Goal: Information Seeking & Learning: Learn about a topic

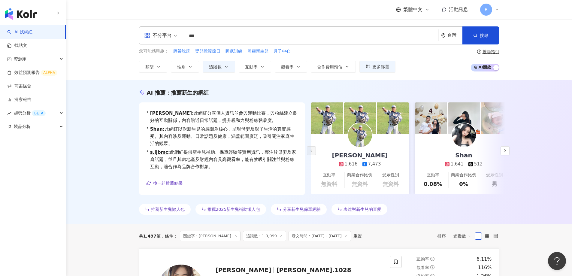
scroll to position [8, 0]
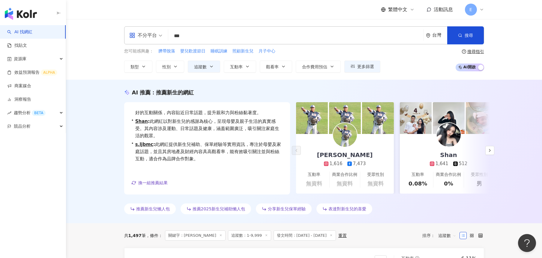
click at [77, 95] on div "AI 推薦 ： 推薦新生的網紅 • [PERSON_NAME]: 此網紅分享個人資訊並參與運動比賽，與粉絲建立良好的互動關係，內容貼近日常話題，提升親和力與粉…" at bounding box center [304, 152] width 476 height 144
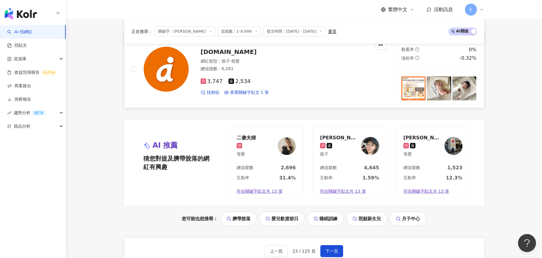
scroll to position [1201, 0]
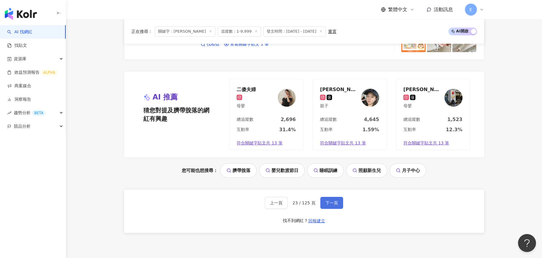
click at [334, 201] on span "下一頁" at bounding box center [332, 203] width 13 height 5
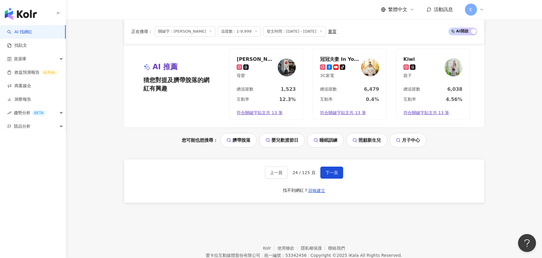
scroll to position [1257, 0]
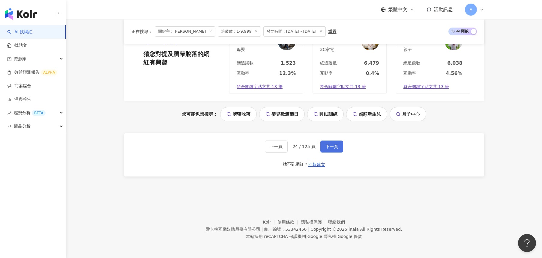
click at [330, 149] on span "下一頁" at bounding box center [332, 146] width 13 height 5
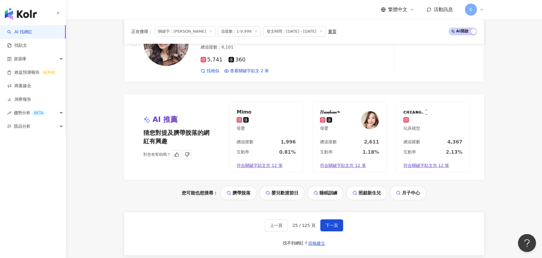
scroll to position [1231, 0]
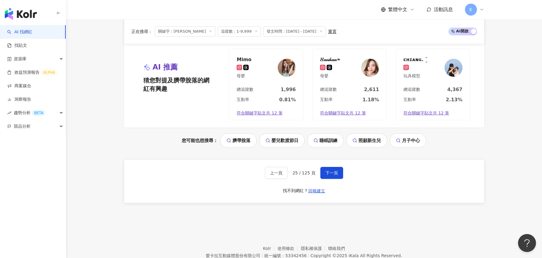
drag, startPoint x: 336, startPoint y: 172, endPoint x: 538, endPoint y: 191, distance: 202.9
click at [336, 172] on span "下一頁" at bounding box center [332, 173] width 13 height 5
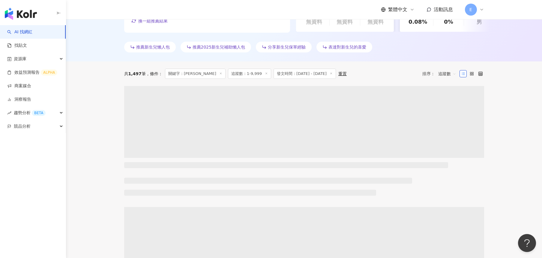
scroll to position [0, 0]
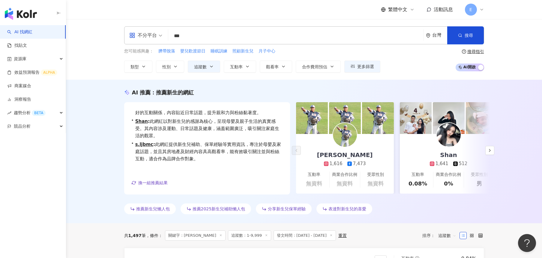
click at [100, 158] on div "AI 推薦 ： 推薦新生的網紅 • 王峻杰 : 此網紅分享個人資訊並參與運動比賽，與粉絲建立良好的互動關係，內容貼近日常話題，提升親和力與粉絲黏著度。 • S…" at bounding box center [304, 152] width 476 height 144
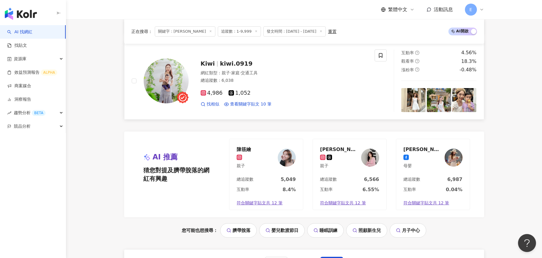
scroll to position [1201, 0]
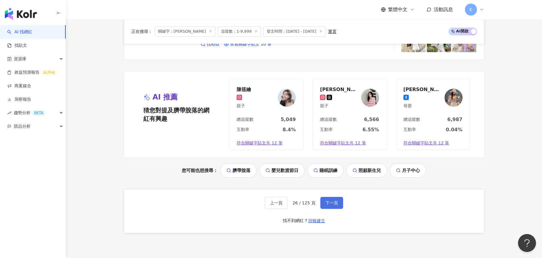
click at [336, 203] on span "下一頁" at bounding box center [332, 203] width 13 height 5
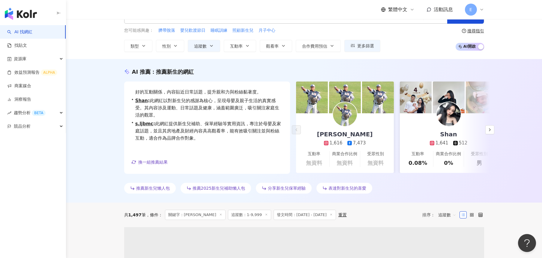
scroll to position [0, 0]
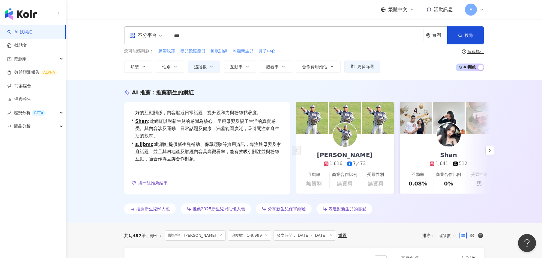
click at [367, 16] on div "繁體中文 活動訊息 E" at bounding box center [304, 9] width 360 height 19
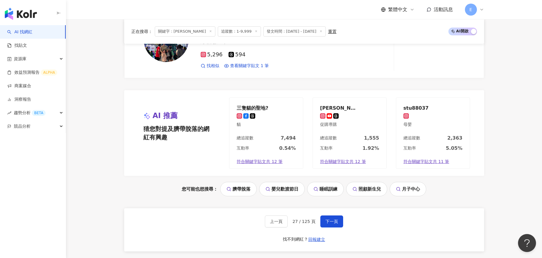
scroll to position [1257, 0]
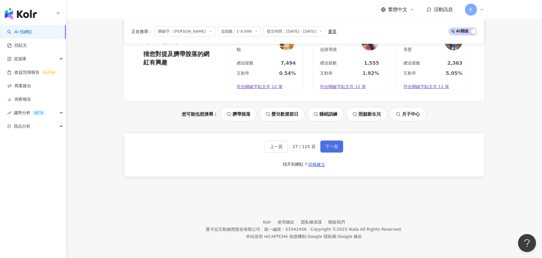
click at [338, 146] on button "下一頁" at bounding box center [332, 147] width 23 height 12
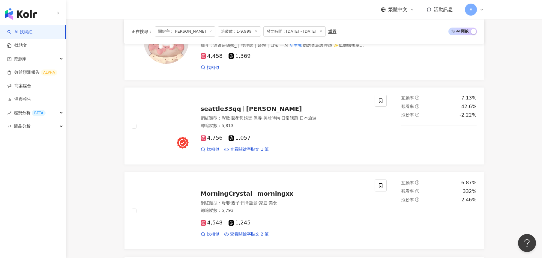
scroll to position [901, 0]
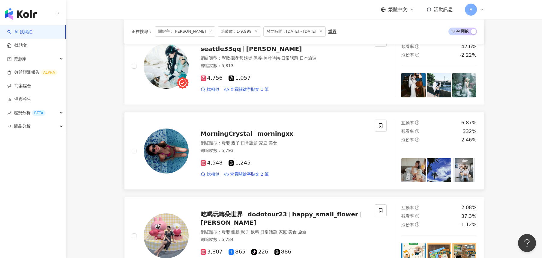
click at [233, 131] on span "MorningCrystal" at bounding box center [227, 133] width 52 height 7
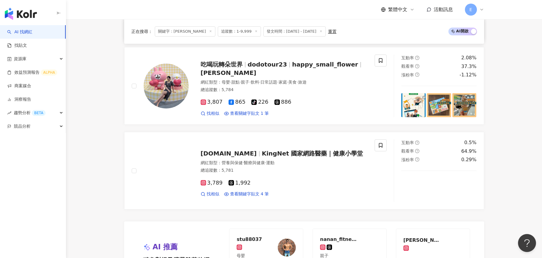
scroll to position [1201, 0]
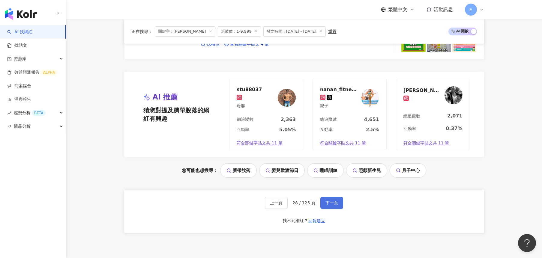
click at [330, 199] on button "下一頁" at bounding box center [332, 203] width 23 height 12
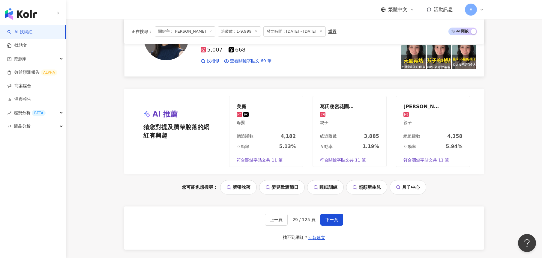
scroll to position [1275, 0]
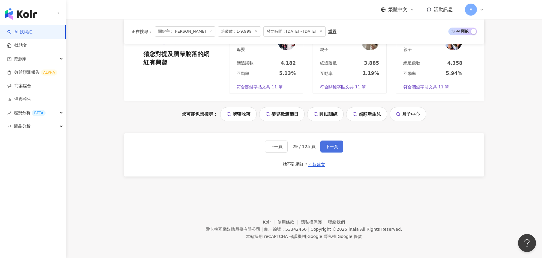
click at [337, 144] on span "下一頁" at bounding box center [332, 146] width 13 height 5
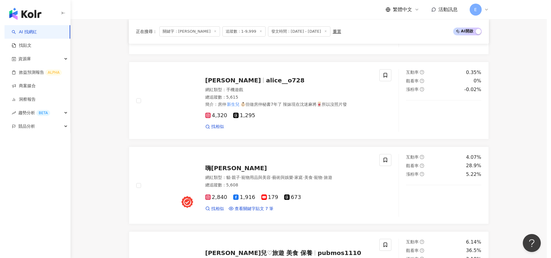
scroll to position [177, 0]
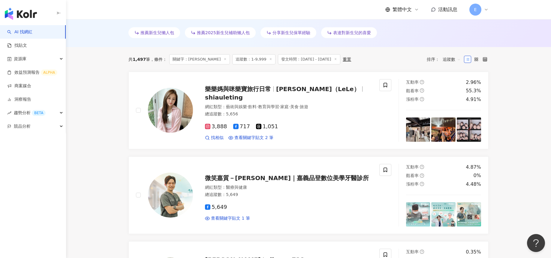
click at [362, 59] on div "共 1,497 筆 條件 ： 關鍵字：新生兒 追蹤數：1-9,999 發文時間：2025/1/1 - 2025/8/29 重置 排序： 追蹤數" at bounding box center [308, 59] width 360 height 10
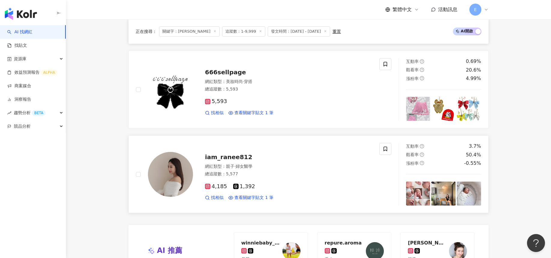
scroll to position [1197, 0]
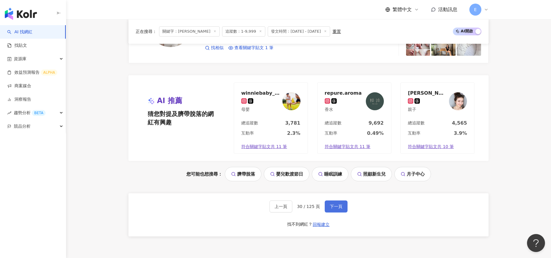
click at [343, 207] on button "下一頁" at bounding box center [336, 207] width 23 height 12
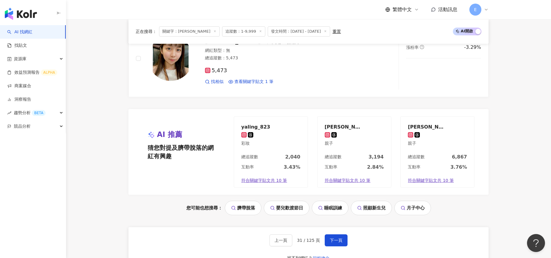
scroll to position [1171, 0]
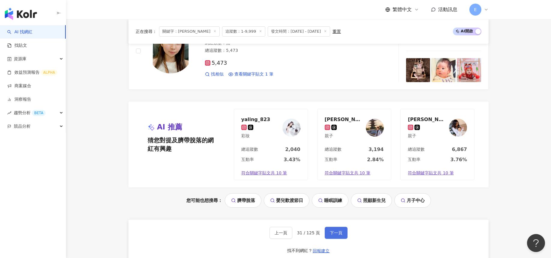
click at [335, 234] on span "下一頁" at bounding box center [336, 233] width 13 height 5
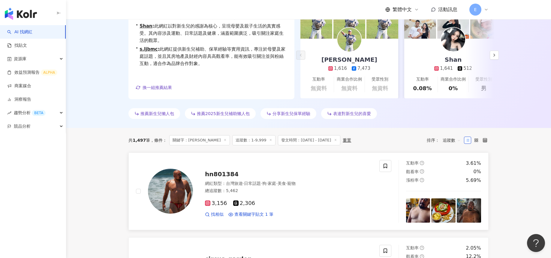
scroll to position [120, 0]
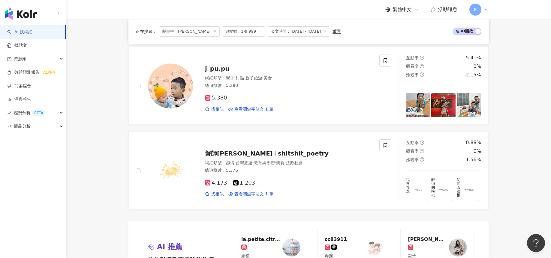
scroll to position [1171, 0]
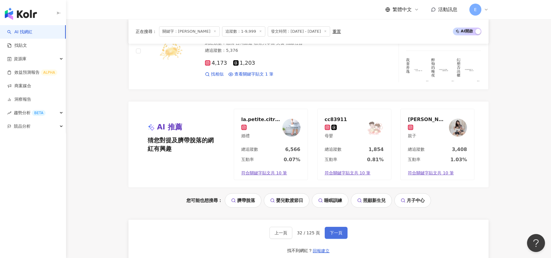
click at [335, 230] on button "下一頁" at bounding box center [336, 233] width 23 height 12
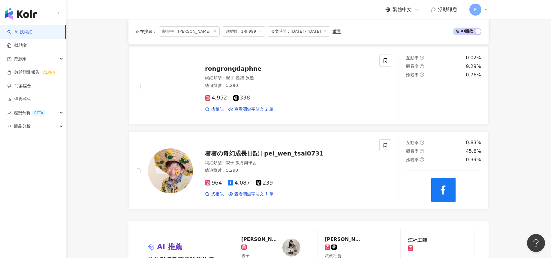
scroll to position [1231, 0]
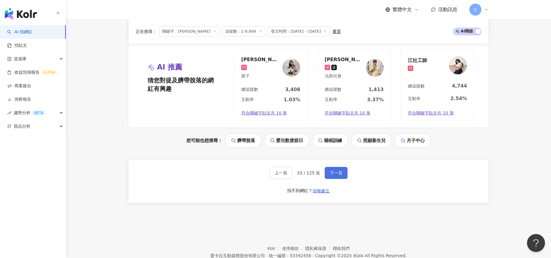
click at [337, 177] on button "下一頁" at bounding box center [336, 173] width 23 height 12
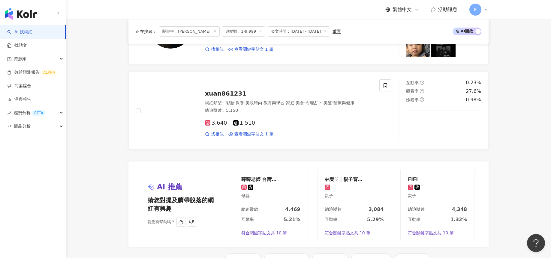
scroll to position [1257, 0]
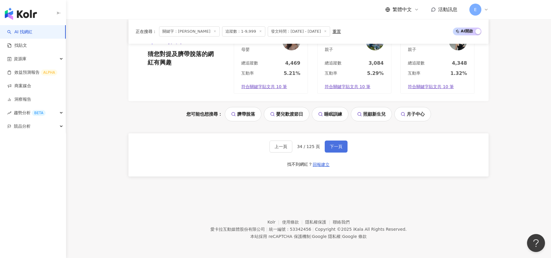
click at [339, 147] on span "下一頁" at bounding box center [336, 146] width 13 height 5
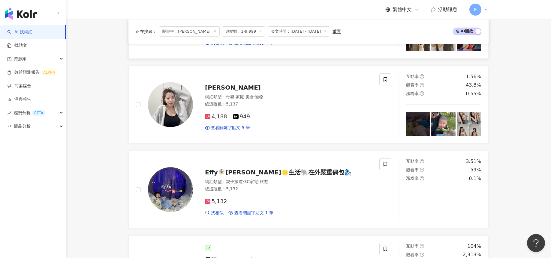
scroll to position [270, 0]
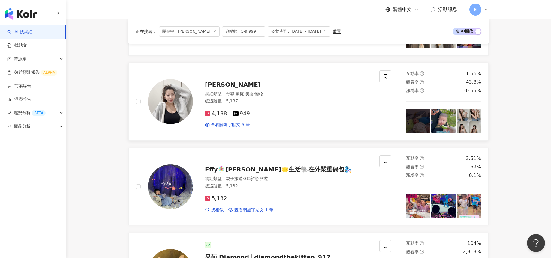
drag, startPoint x: 170, startPoint y: 102, endPoint x: 166, endPoint y: 106, distance: 5.7
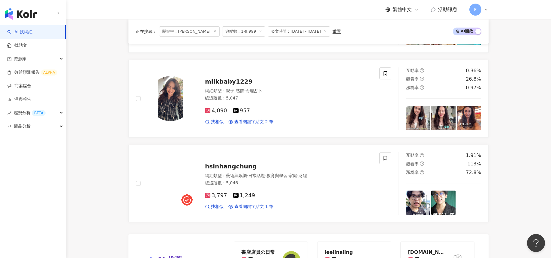
scroll to position [1201, 0]
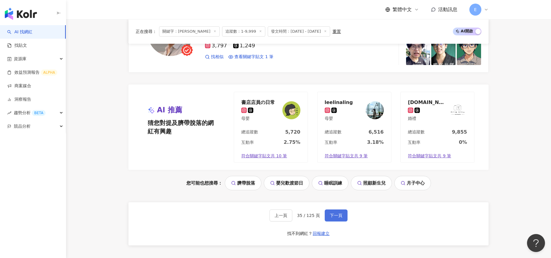
click at [338, 218] on span "下一頁" at bounding box center [336, 215] width 13 height 5
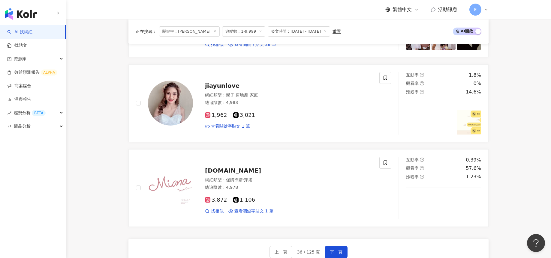
scroll to position [1141, 0]
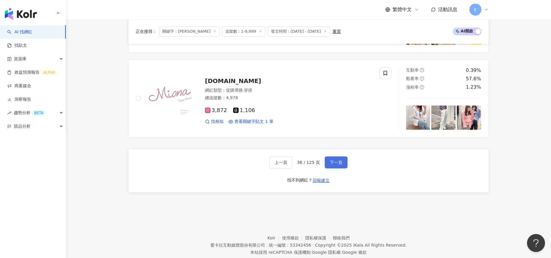
click at [336, 160] on span "下一頁" at bounding box center [336, 162] width 13 height 5
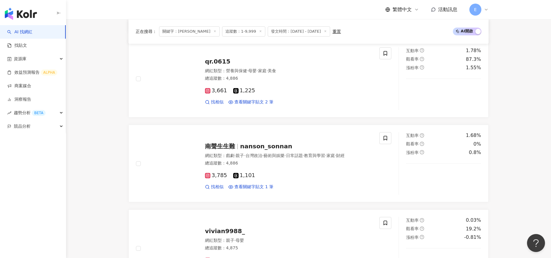
scroll to position [823, 0]
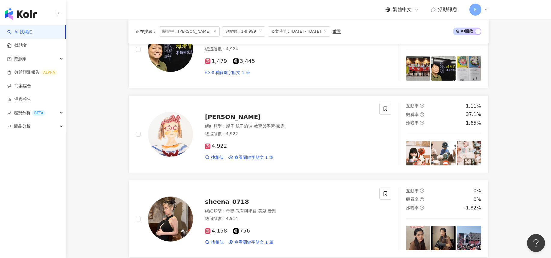
scroll to position [267, 0]
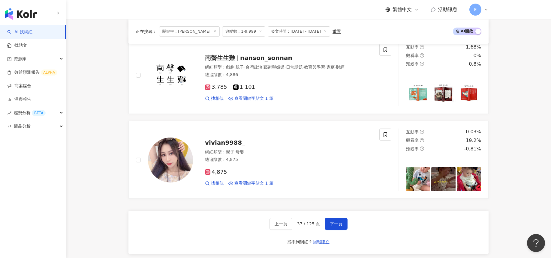
scroll to position [1139, 0]
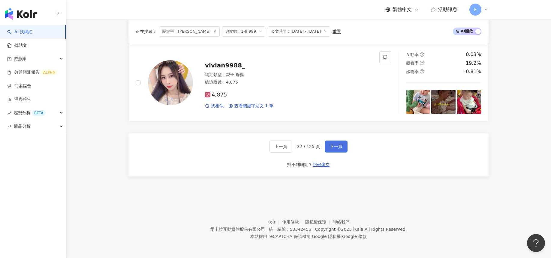
click at [341, 144] on span "下一頁" at bounding box center [336, 146] width 13 height 5
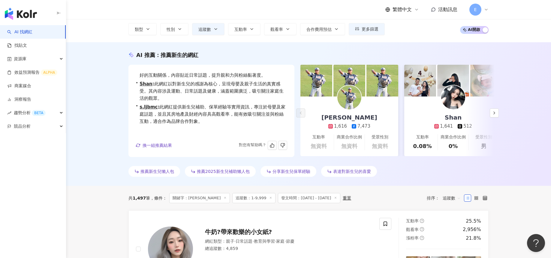
scroll to position [0, 0]
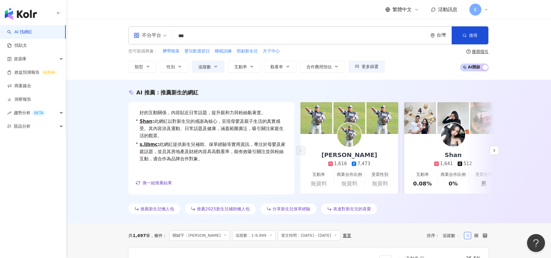
click at [120, 137] on div "AI 推薦 ： 推薦新生的網紅 • 王峻杰 : 此網紅分享個人資訊並參與運動比賽，與粉絲建立良好的互動關係，內容貼近日常話題，提升親和力與粉絲黏著度。 • S…" at bounding box center [308, 153] width 384 height 128
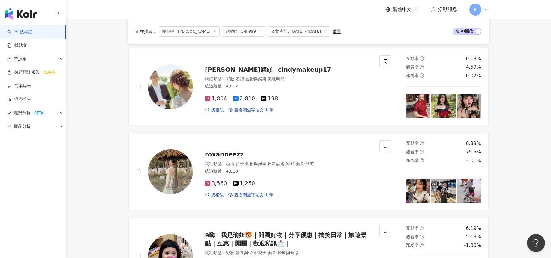
scroll to position [480, 0]
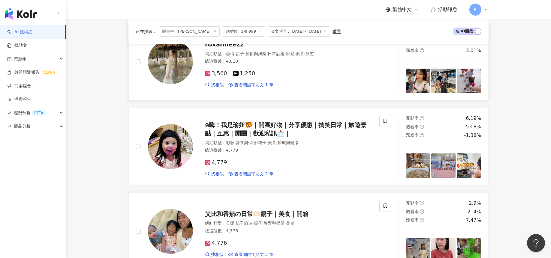
click at [133, 90] on div "roxanneezz 網紅類型 ： 感情 · 親子 · 藝術與娛樂 · 日常話題 · 家庭 · 美食 · 旅遊 總追蹤數 ： 4,810 3,560 1,25…" at bounding box center [264, 61] width 270 height 63
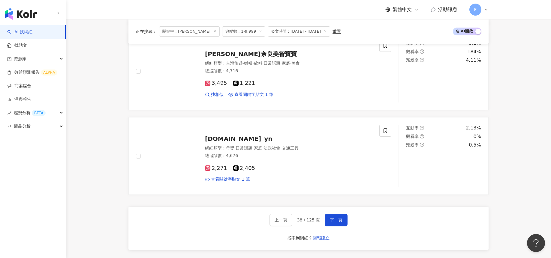
scroll to position [1081, 0]
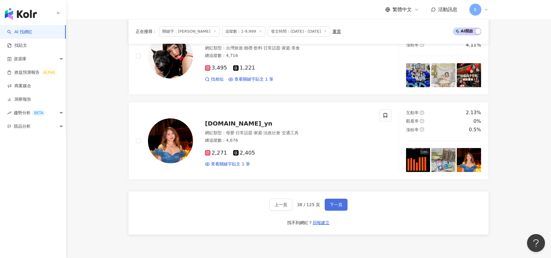
click at [338, 203] on span "下一頁" at bounding box center [336, 205] width 13 height 5
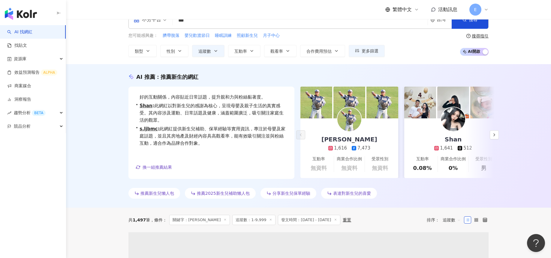
scroll to position [0, 0]
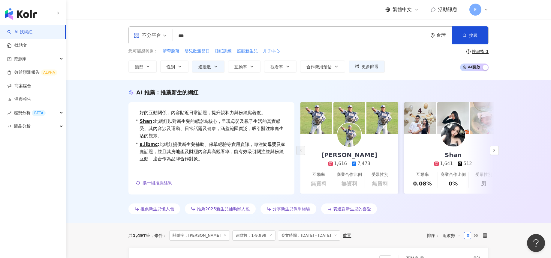
click at [77, 55] on div "不分平台 *** 台灣 搜尋 3e7e5bb1-8d48-44f3-9d8a-4a93f94516c1 7feeaa82-3f0a-4042-ad70-29b…" at bounding box center [308, 49] width 485 height 61
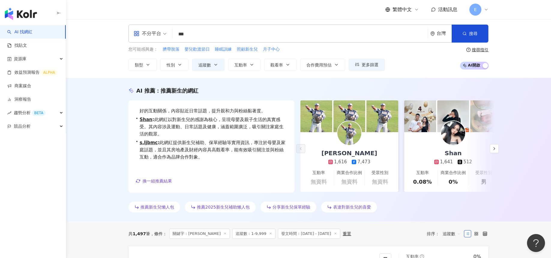
scroll to position [180, 0]
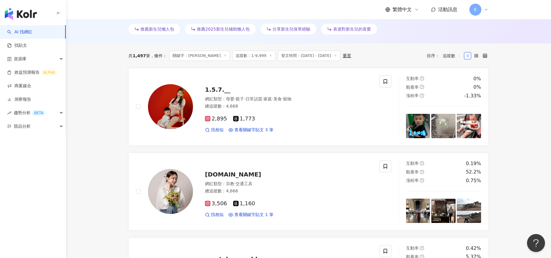
drag, startPoint x: 226, startPoint y: 173, endPoint x: 223, endPoint y: 175, distance: 3.8
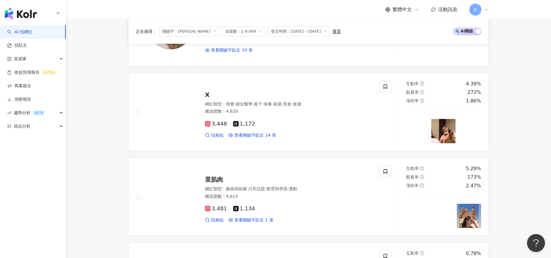
scroll to position [1141, 0]
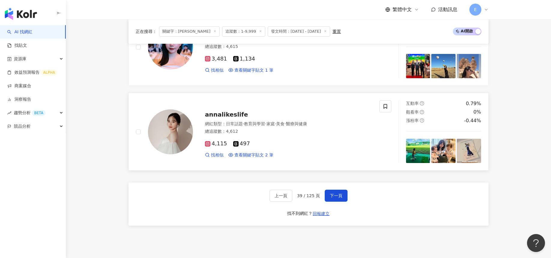
drag, startPoint x: 209, startPoint y: 115, endPoint x: 207, endPoint y: 122, distance: 7.6
click at [335, 196] on span "下一頁" at bounding box center [336, 196] width 13 height 5
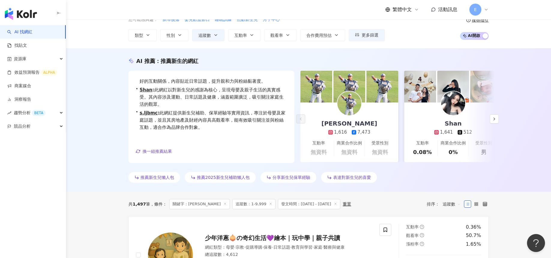
scroll to position [0, 0]
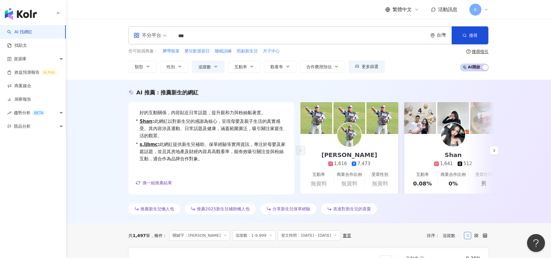
click at [110, 128] on div "AI 推薦 ： 推薦新生的網紅 • 王峻杰 : 此網紅分享個人資訊並參與運動比賽，與粉絲建立良好的互動關係，內容貼近日常話題，提升親和力與粉絲黏著度。 • S…" at bounding box center [308, 152] width 485 height 144
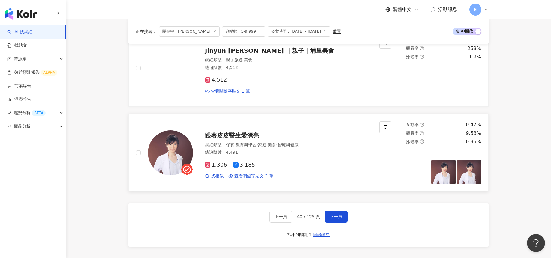
scroll to position [1111, 0]
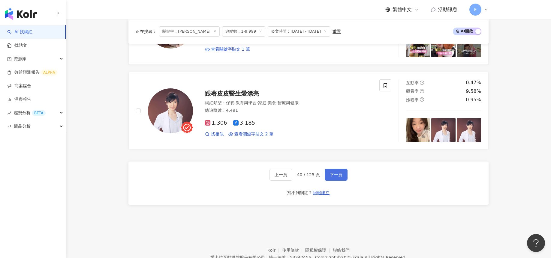
click at [337, 175] on span "下一頁" at bounding box center [336, 175] width 13 height 5
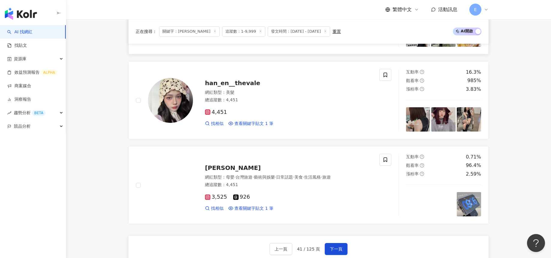
scroll to position [1102, 0]
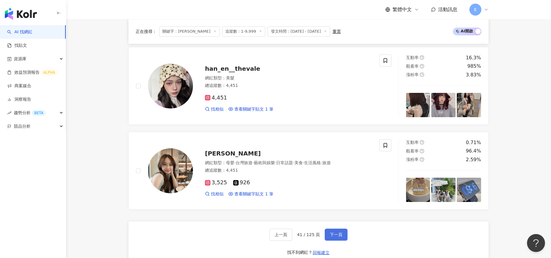
click at [338, 235] on span "下一頁" at bounding box center [336, 235] width 13 height 5
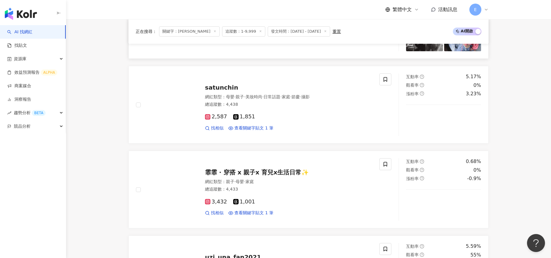
scroll to position [300, 0]
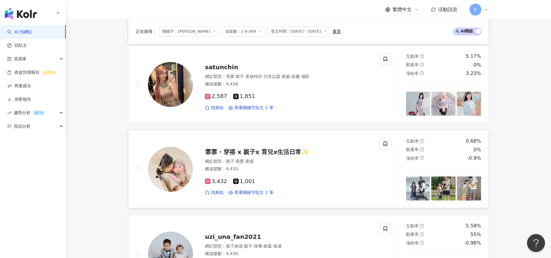
click at [243, 154] on span "霏霏 · 穿搭 x 親子x 育兒x生活日常✨" at bounding box center [257, 152] width 104 height 7
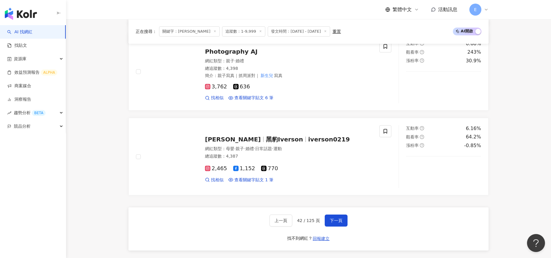
scroll to position [1169, 0]
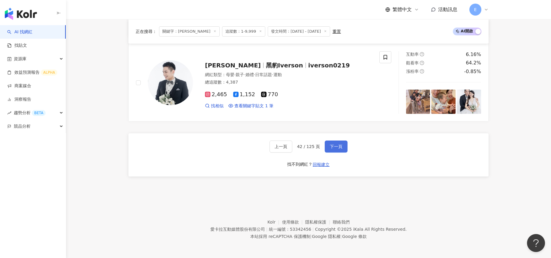
click at [332, 146] on span "下一頁" at bounding box center [336, 146] width 13 height 5
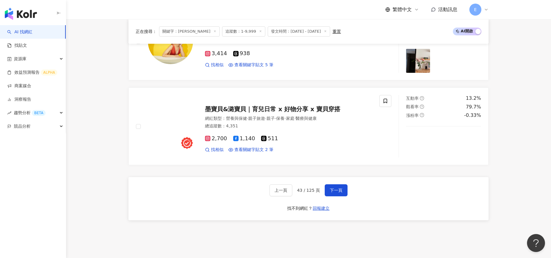
scroll to position [1139, 0]
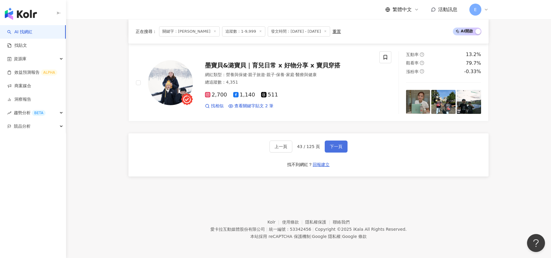
click at [346, 144] on button "下一頁" at bounding box center [336, 147] width 23 height 12
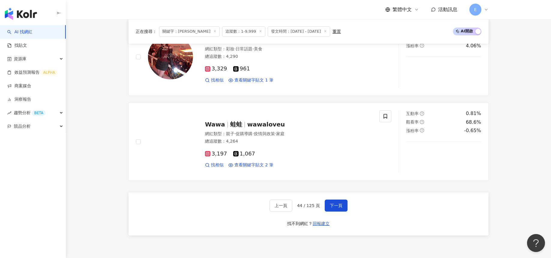
scroll to position [1081, 0]
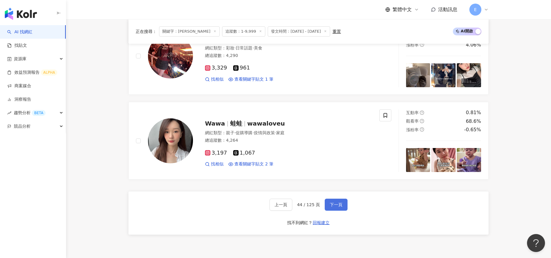
click at [337, 206] on span "下一頁" at bounding box center [336, 205] width 13 height 5
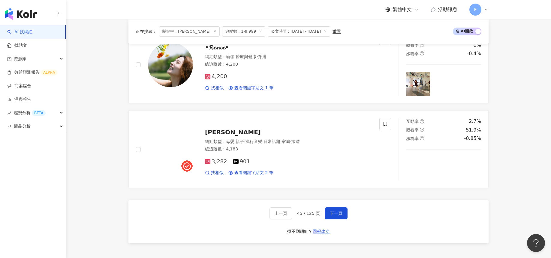
scroll to position [1139, 0]
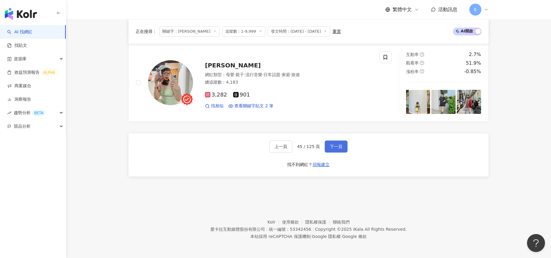
click at [335, 146] on span "下一頁" at bounding box center [336, 146] width 13 height 5
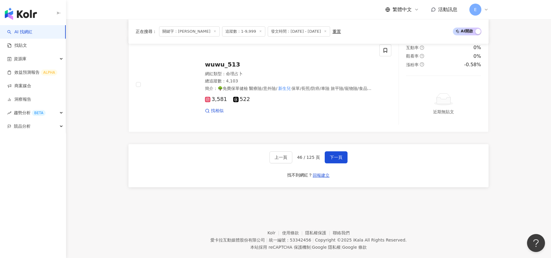
scroll to position [1157, 0]
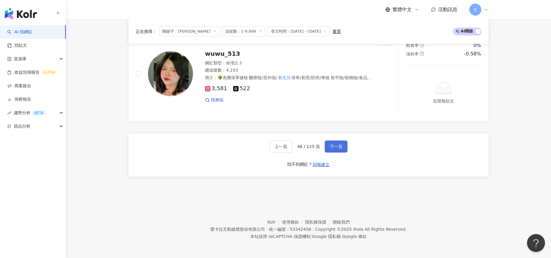
click at [330, 143] on button "下一頁" at bounding box center [336, 147] width 23 height 12
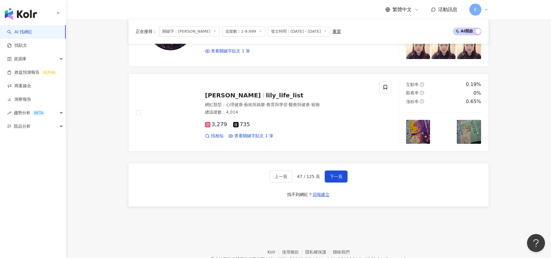
scroll to position [1054, 0]
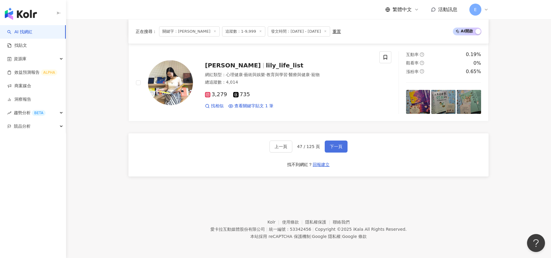
click at [332, 149] on span "下一頁" at bounding box center [336, 146] width 13 height 5
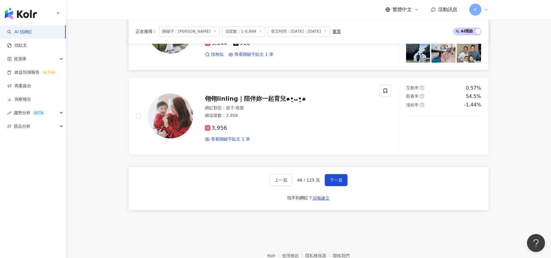
scroll to position [1127, 0]
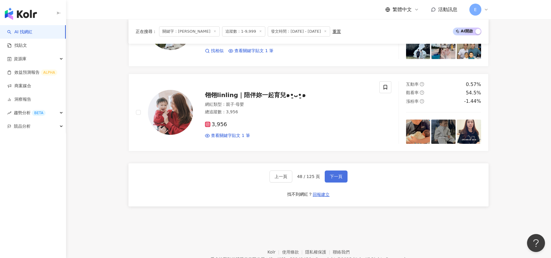
click at [337, 176] on span "下一頁" at bounding box center [336, 176] width 13 height 5
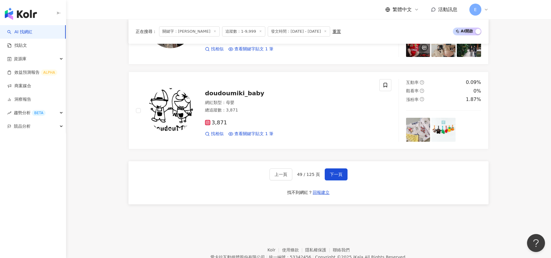
scroll to position [1139, 0]
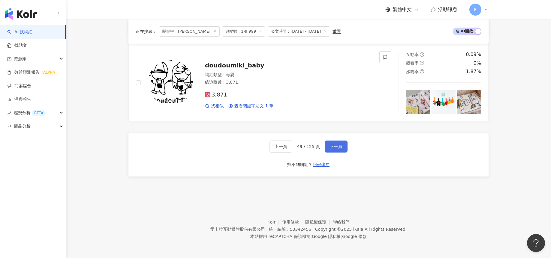
click at [337, 149] on span "下一頁" at bounding box center [336, 146] width 13 height 5
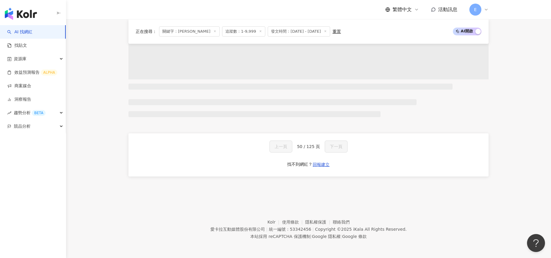
scroll to position [483, 0]
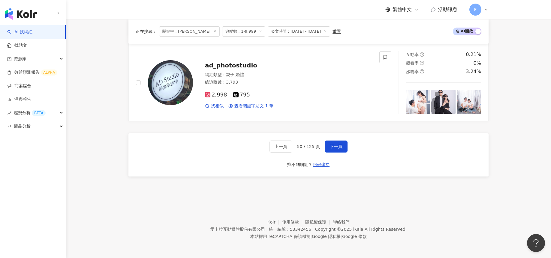
drag, startPoint x: 103, startPoint y: 127, endPoint x: 106, endPoint y: 128, distance: 3.1
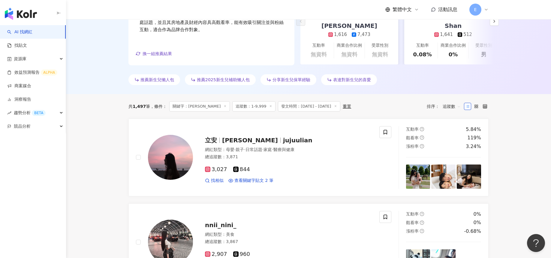
scroll to position [180, 0]
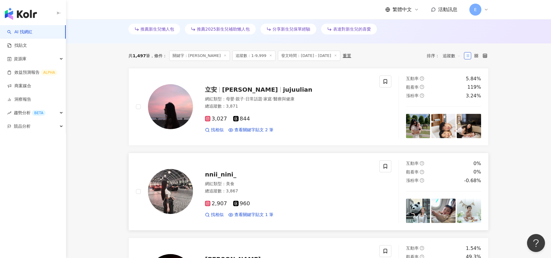
drag, startPoint x: 173, startPoint y: 198, endPoint x: 169, endPoint y: 201, distance: 5.5
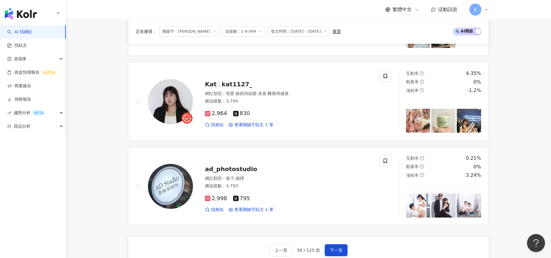
scroll to position [1139, 0]
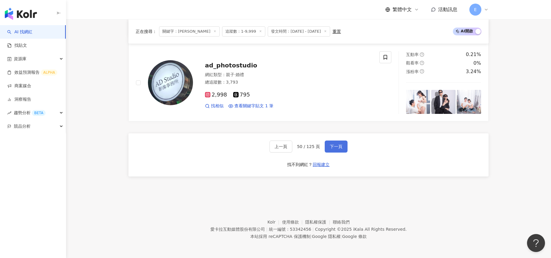
click at [340, 146] on span "下一頁" at bounding box center [336, 146] width 13 height 5
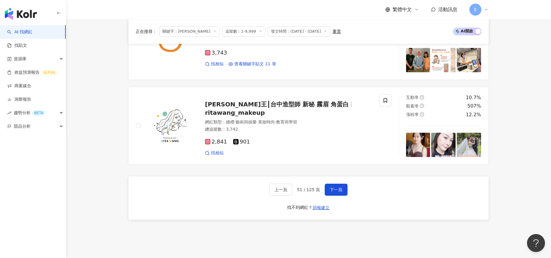
scroll to position [1152, 0]
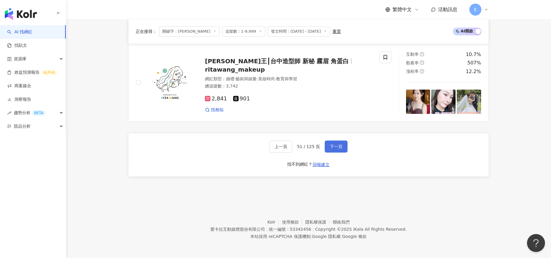
click at [338, 144] on span "下一頁" at bounding box center [336, 146] width 13 height 5
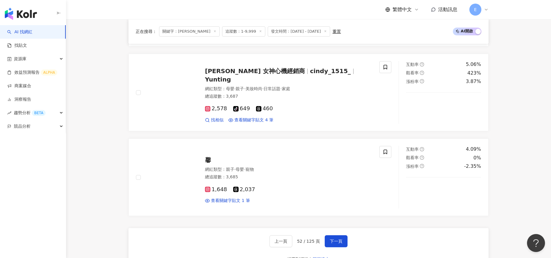
scroll to position [1051, 0]
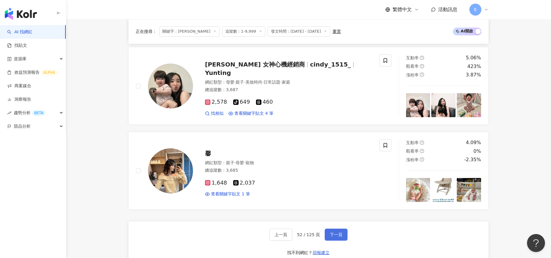
click at [337, 234] on span "下一頁" at bounding box center [336, 235] width 13 height 5
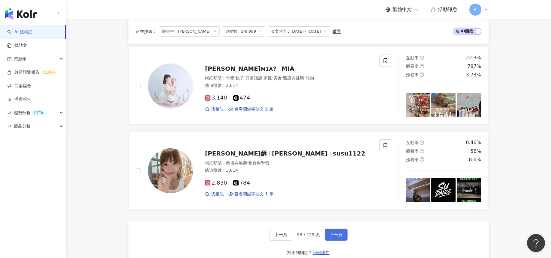
click at [342, 231] on button "下一頁" at bounding box center [336, 235] width 23 height 12
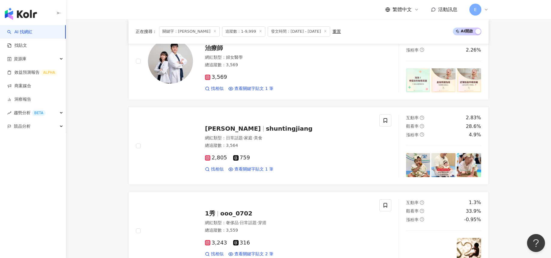
scroll to position [1111, 0]
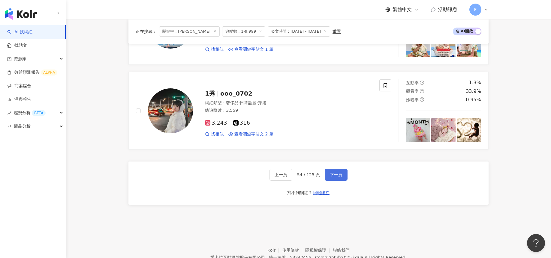
click at [336, 174] on span "下一頁" at bounding box center [336, 175] width 13 height 5
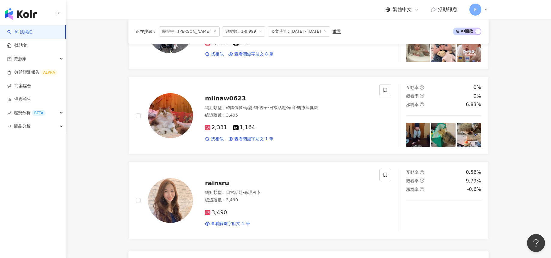
scroll to position [1139, 0]
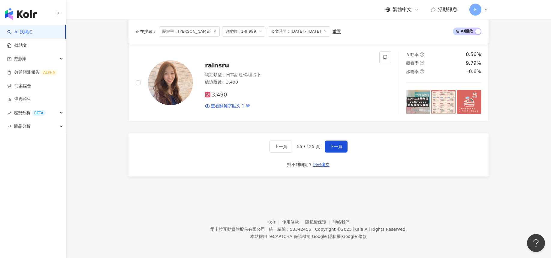
drag, startPoint x: 333, startPoint y: 147, endPoint x: 540, endPoint y: 52, distance: 228.5
click at [335, 147] on span "下一頁" at bounding box center [336, 146] width 13 height 5
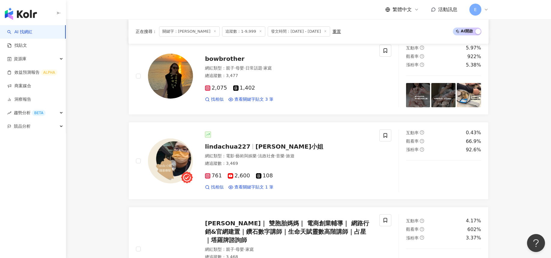
scroll to position [1163, 0]
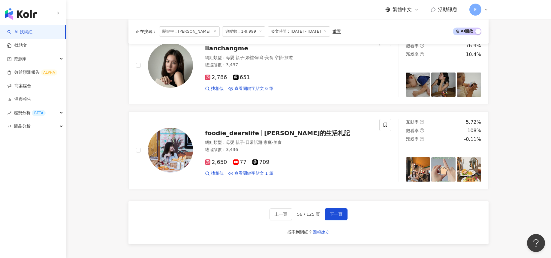
scroll to position [1103, 0]
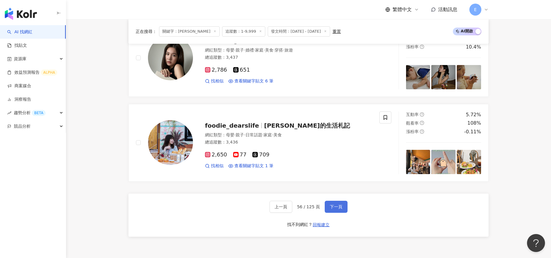
click at [335, 206] on span "下一頁" at bounding box center [336, 207] width 13 height 5
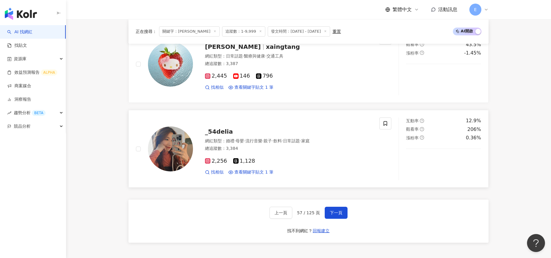
scroll to position [1081, 0]
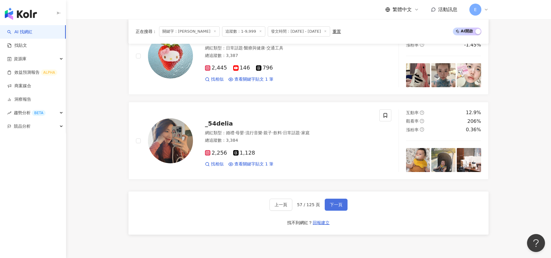
click at [336, 205] on span "下一頁" at bounding box center [336, 205] width 13 height 5
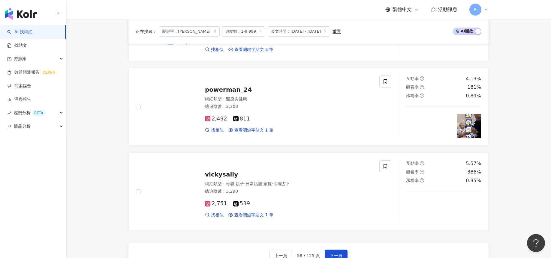
scroll to position [1141, 0]
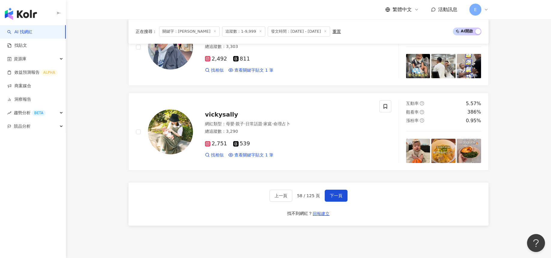
drag, startPoint x: 330, startPoint y: 195, endPoint x: 348, endPoint y: 180, distance: 23.2
click at [330, 195] on span "下一頁" at bounding box center [336, 196] width 13 height 5
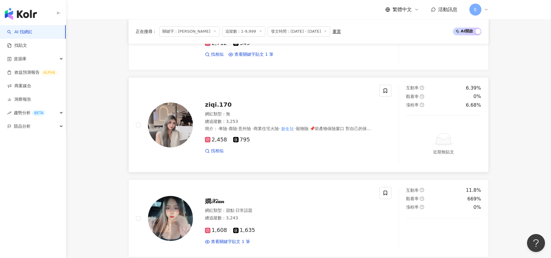
scroll to position [1187, 0]
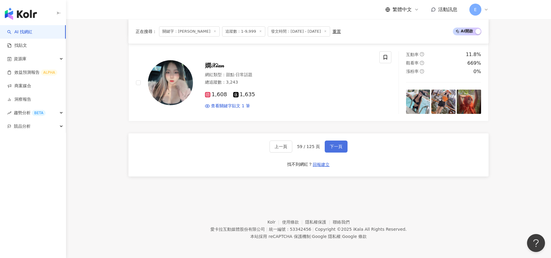
click at [335, 142] on button "下一頁" at bounding box center [336, 147] width 23 height 12
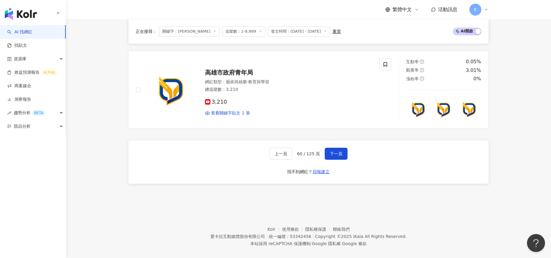
scroll to position [1139, 0]
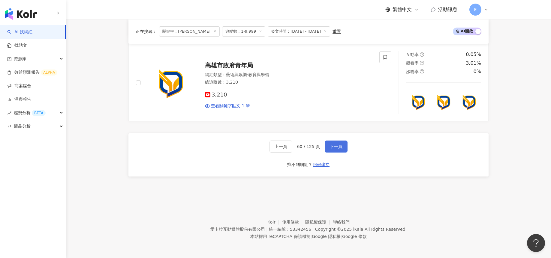
click at [336, 149] on span "下一頁" at bounding box center [336, 146] width 13 height 5
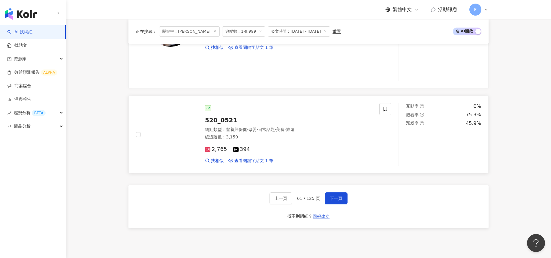
scroll to position [1171, 0]
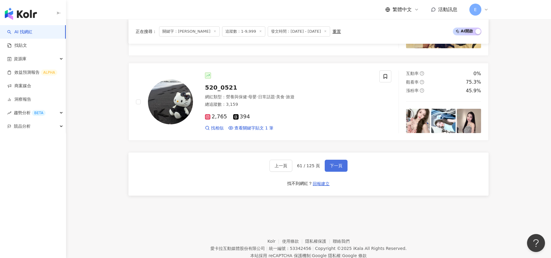
click at [334, 164] on span "下一頁" at bounding box center [336, 166] width 13 height 5
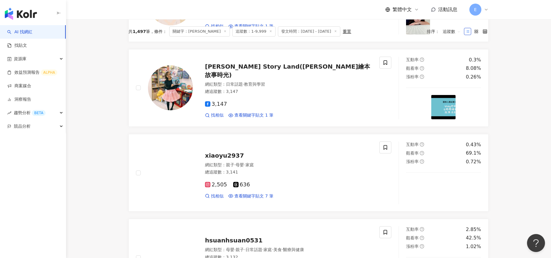
scroll to position [0, 0]
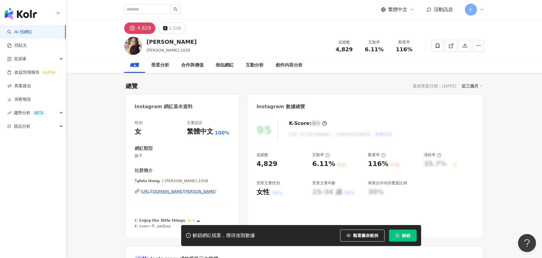
click at [169, 190] on div "https://www.instagram.com/sylvia.1028/" at bounding box center [179, 191] width 76 height 5
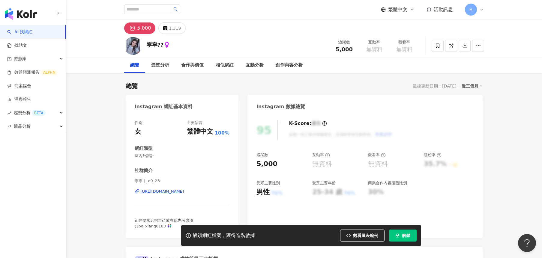
click at [184, 192] on div "https://www.instagram.com/_o9_23/" at bounding box center [163, 191] width 44 height 5
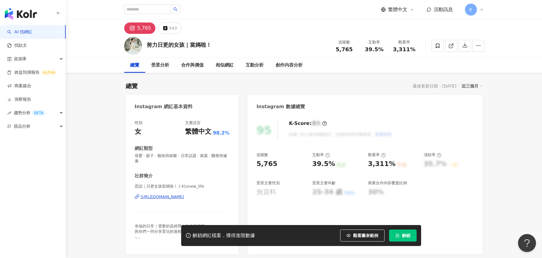
click at [180, 198] on div "https://www.instagram.com/41snew_life/" at bounding box center [163, 197] width 44 height 5
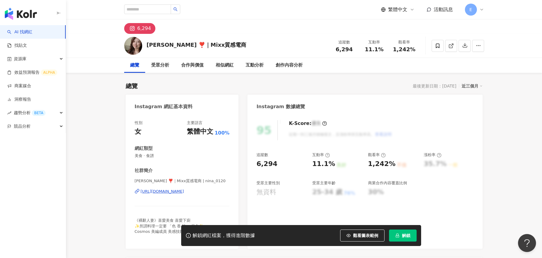
click at [183, 191] on div "https://www.instagram.com/nina_0120/" at bounding box center [163, 191] width 44 height 5
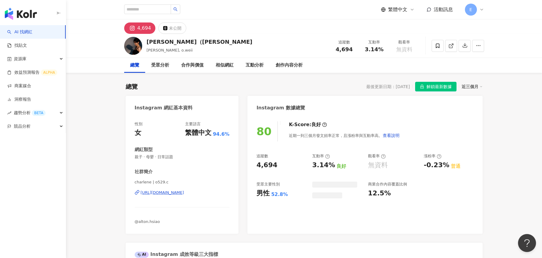
click at [184, 192] on div "https://www.instagram.com/o529.c/" at bounding box center [163, 192] width 44 height 5
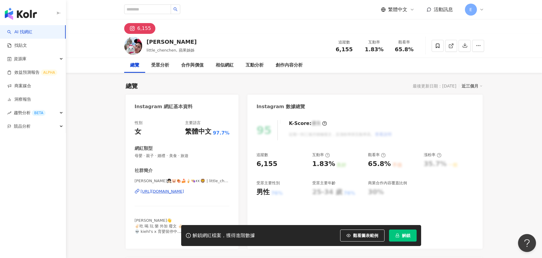
click at [184, 191] on div "[URL][DOMAIN_NAME]" at bounding box center [163, 191] width 44 height 5
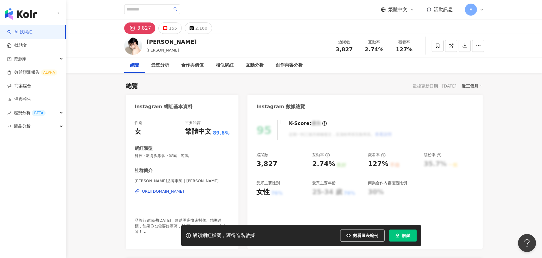
click at [184, 193] on div "https://www.instagram.com/sarah_loveyo/" at bounding box center [163, 191] width 44 height 5
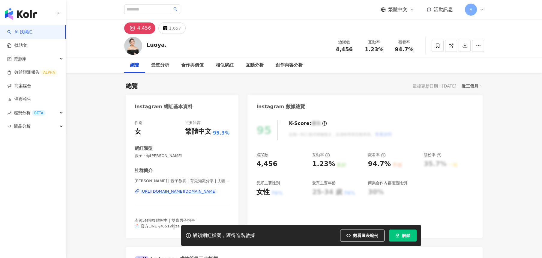
click at [198, 192] on div "https://www.instagram.com/luoya.wu/" at bounding box center [179, 191] width 76 height 5
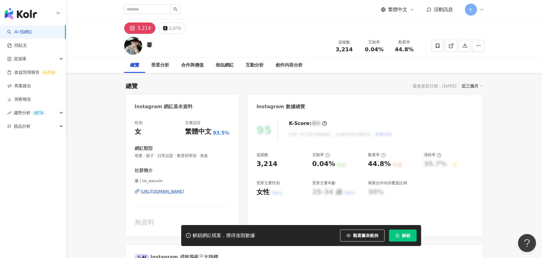
click at [184, 192] on div "https://www.instagram.com/lai_wenxin/" at bounding box center [163, 191] width 44 height 5
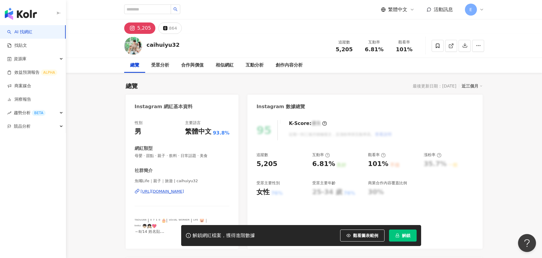
click at [183, 191] on div "https://www.instagram.com/caihuiyu32/" at bounding box center [163, 191] width 44 height 5
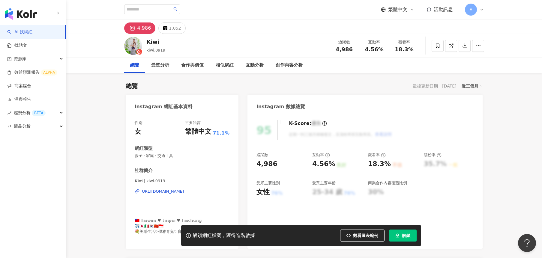
click at [178, 192] on div "https://www.instagram.com/kiwi.0919/" at bounding box center [163, 191] width 44 height 5
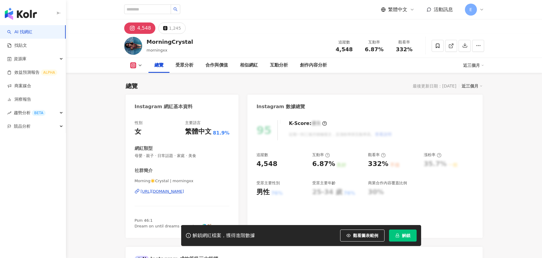
click at [184, 192] on div "https://www.instagram.com/morningxx/" at bounding box center [163, 191] width 44 height 5
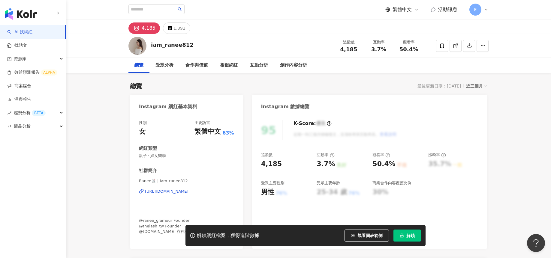
click at [189, 191] on div "https://www.instagram.com/iam_ranee812/" at bounding box center [167, 191] width 44 height 5
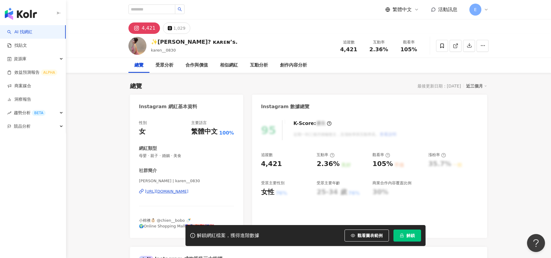
click at [150, 191] on div "https://www.instagram.com/karen__0830/" at bounding box center [167, 191] width 44 height 5
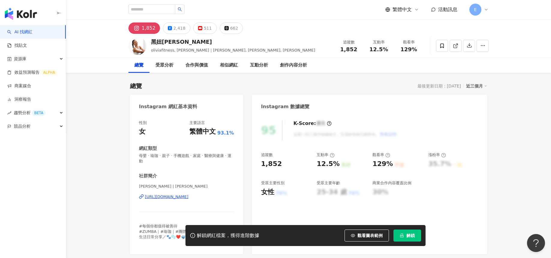
click at [189, 196] on div "https://www.instagram.com/olivialo_/" at bounding box center [167, 197] width 44 height 5
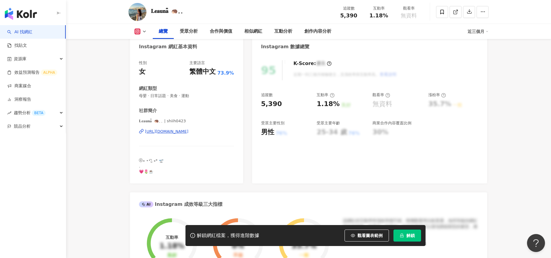
click at [189, 132] on div "https://www.instagram.com/shiih0423/" at bounding box center [167, 131] width 44 height 5
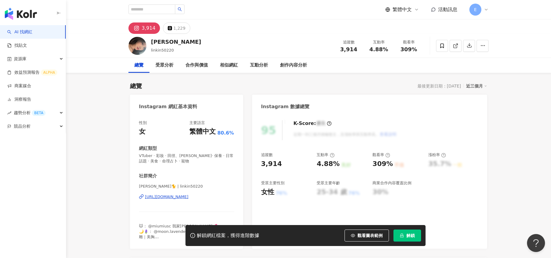
click at [189, 199] on div "https://www.instagram.com/linkin50220/" at bounding box center [167, 197] width 44 height 5
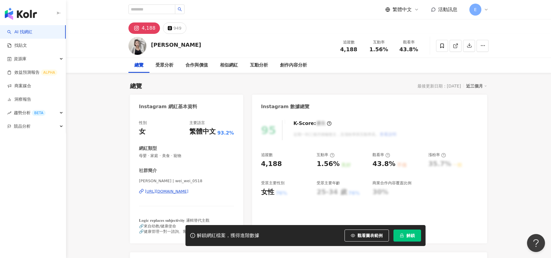
click at [173, 193] on div "https://www.instagram.com/wei_wei_0518/" at bounding box center [167, 191] width 44 height 5
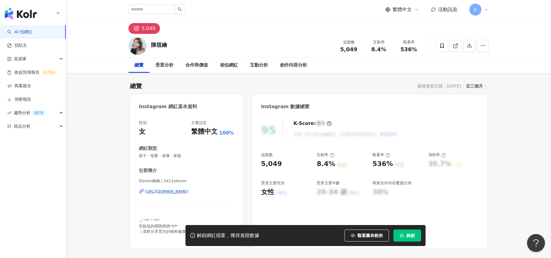
click at [178, 192] on div "https://www.instagram.com/5411eleven/" at bounding box center [167, 191] width 44 height 5
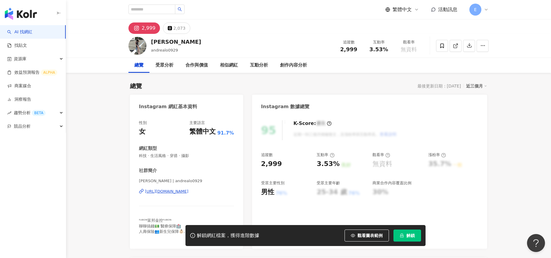
click at [172, 192] on div "https://www.instagram.com/andrealo0929/" at bounding box center [167, 191] width 44 height 5
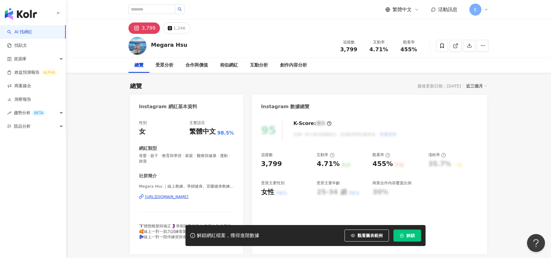
click at [189, 196] on div "https://www.instagram.com/megara._/" at bounding box center [167, 197] width 44 height 5
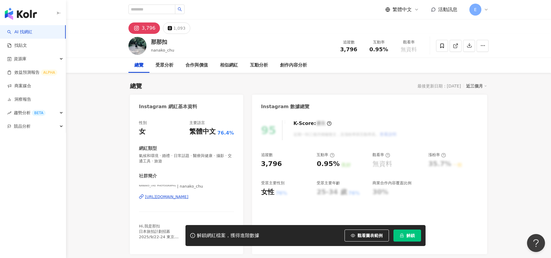
click at [189, 198] on div "https://www.instagram.com/nanako_chu/" at bounding box center [167, 197] width 44 height 5
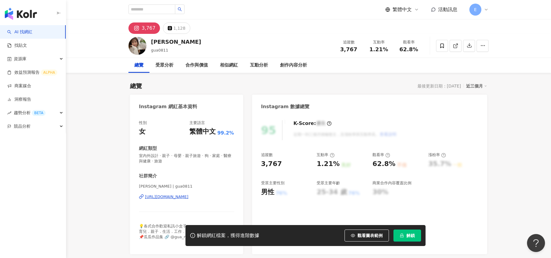
click at [189, 196] on div "https://www.instagram.com/gua0811/" at bounding box center [167, 197] width 44 height 5
click at [186, 199] on div "[URL][DOMAIN_NAME]" at bounding box center [167, 197] width 44 height 5
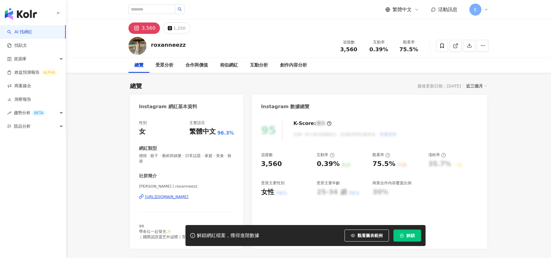
click at [208, 153] on span "感情 · 親子 · 藝術與娛樂 · 日常話題 · 家庭 · 美食 · 旅遊" at bounding box center [186, 158] width 95 height 11
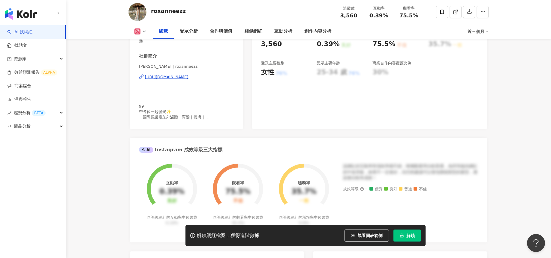
click at [189, 79] on div "https://www.instagram.com/roxanneezz/" at bounding box center [167, 76] width 44 height 5
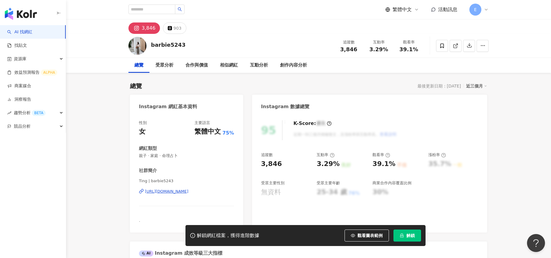
click at [189, 191] on div "https://www.instagram.com/barbie5243/" at bounding box center [167, 191] width 44 height 5
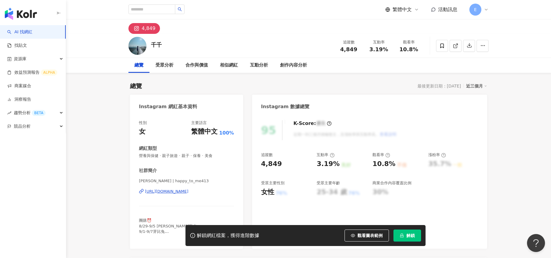
click at [189, 193] on div "[URL][DOMAIN_NAME]" at bounding box center [167, 191] width 44 height 5
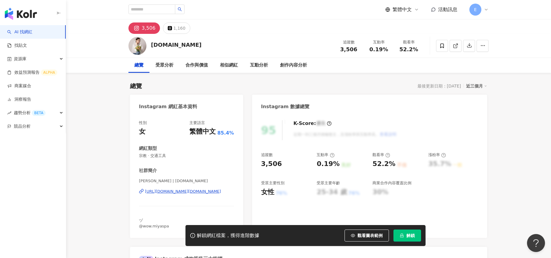
click at [180, 193] on div "https://www.instagram.com/wow.tw/" at bounding box center [183, 191] width 76 height 5
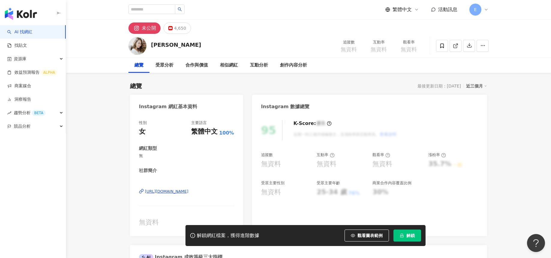
click at [175, 191] on div "https://www.instagram.com/hannashax/" at bounding box center [167, 191] width 44 height 5
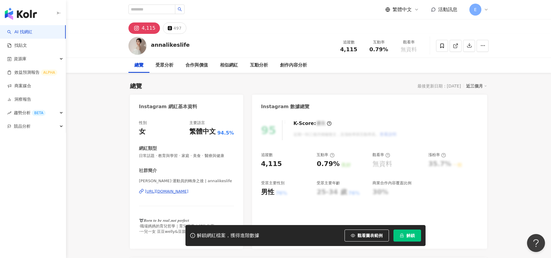
drag, startPoint x: 500, startPoint y: 80, endPoint x: 475, endPoint y: 20, distance: 64.8
click at [189, 191] on div "https://www.instagram.com/annalikeslife/" at bounding box center [167, 191] width 44 height 5
click at [189, 192] on div "https://www.instagram.com/annalikeslife/" at bounding box center [167, 191] width 44 height 5
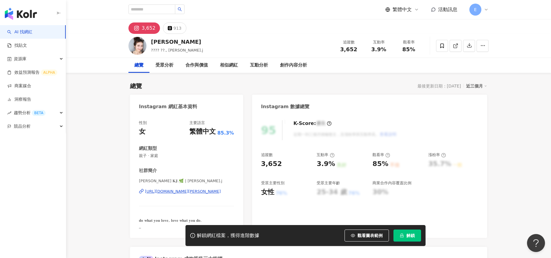
click at [189, 192] on div "https://www.instagram.com/rosa.j/" at bounding box center [183, 191] width 76 height 5
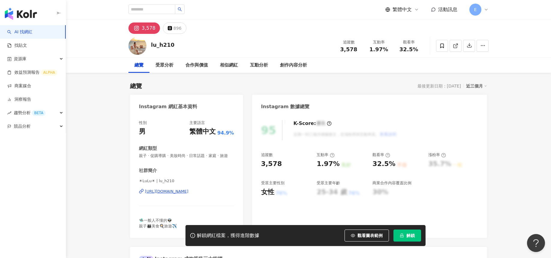
drag, startPoint x: 519, startPoint y: 178, endPoint x: 388, endPoint y: 180, distance: 131.5
click at [202, 194] on div "☀LuLu☀ | lu_h210 https://www.instagram.com/lu_h210/" at bounding box center [186, 196] width 95 height 35
click at [189, 195] on div "https://www.instagram.com/lu_h210/" at bounding box center [167, 191] width 44 height 5
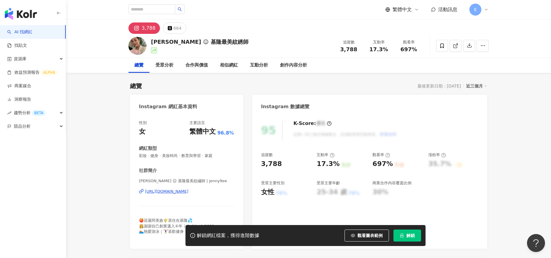
click at [189, 192] on div "https://www.instagram.com/jenny9ee/" at bounding box center [167, 191] width 44 height 5
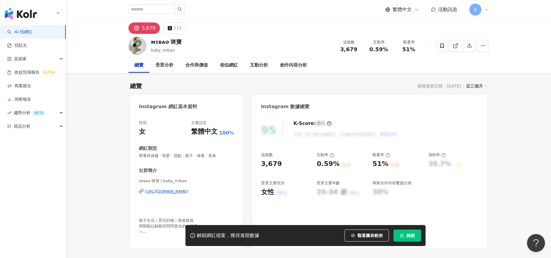
click at [189, 191] on div "[URL][DOMAIN_NAME]" at bounding box center [167, 191] width 44 height 5
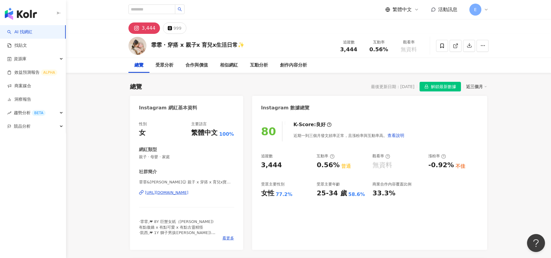
click at [189, 195] on div "https://www.instagram.com/irenebaby_06/" at bounding box center [167, 192] width 44 height 5
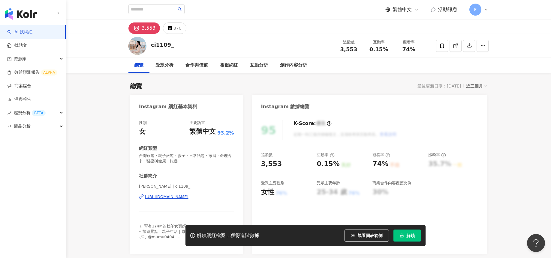
click at [189, 196] on div "[URL][DOMAIN_NAME]" at bounding box center [167, 197] width 44 height 5
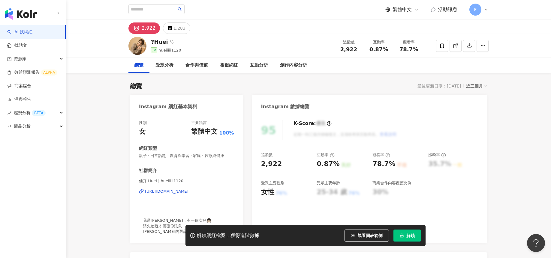
click at [202, 190] on div "佳卉 Huei | hueiiiii1120 https://www.instagram.com/hueiiiii1120/" at bounding box center [186, 196] width 95 height 35
click at [189, 192] on div "https://www.instagram.com/hueiiiii1120/" at bounding box center [167, 191] width 44 height 5
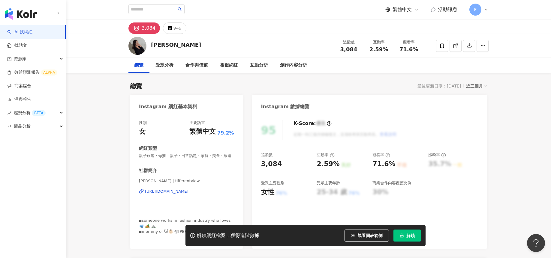
click at [177, 195] on div "https://www.instagram.com/tifferentview/" at bounding box center [167, 191] width 44 height 5
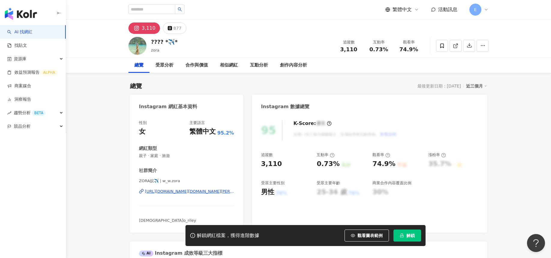
click at [192, 191] on div "https://www.instagram.com/w_w.zora/" at bounding box center [189, 191] width 89 height 5
click at [195, 192] on div "https://www.instagram.com/w_w.zora/" at bounding box center [189, 191] width 89 height 5
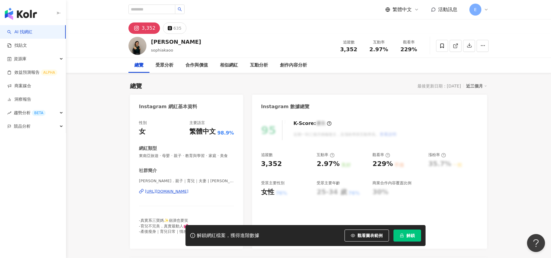
click at [189, 195] on div "https://www.instagram.com/sophiakaoo/" at bounding box center [167, 191] width 44 height 5
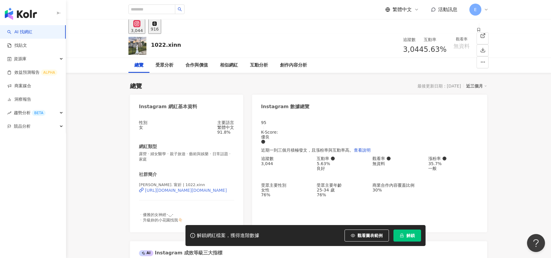
click at [184, 188] on div "https://www.instagram.com/1022.xinn/" at bounding box center [186, 190] width 82 height 5
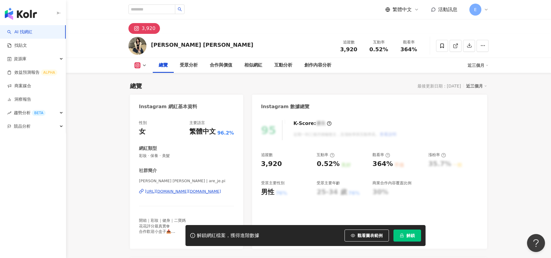
click at [196, 193] on div "https://www.instagram.com/are_je.pi/" at bounding box center [183, 191] width 76 height 5
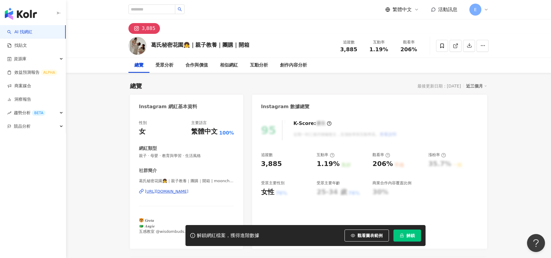
click at [189, 192] on div "https://www.instagram.com/moonchilds.0107/" at bounding box center [167, 191] width 44 height 5
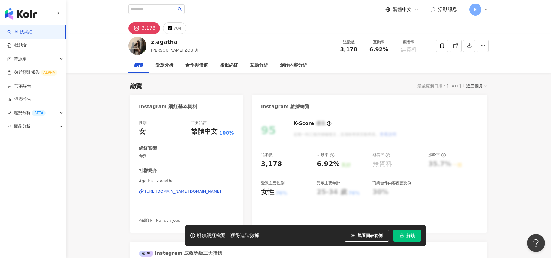
click at [205, 192] on div "https://www.instagram.com/z.agatha/" at bounding box center [183, 191] width 76 height 5
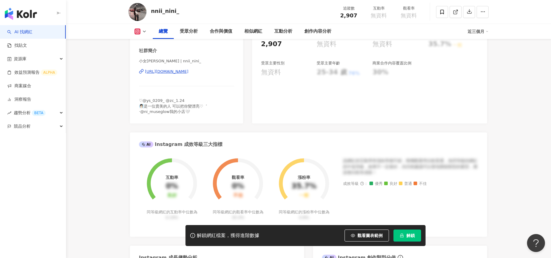
click at [167, 72] on div "https://www.instagram.com/nnii_nini_/" at bounding box center [167, 71] width 44 height 5
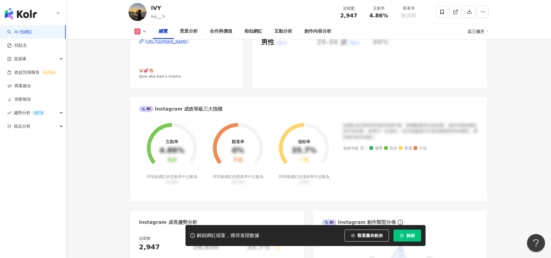
scroll to position [120, 0]
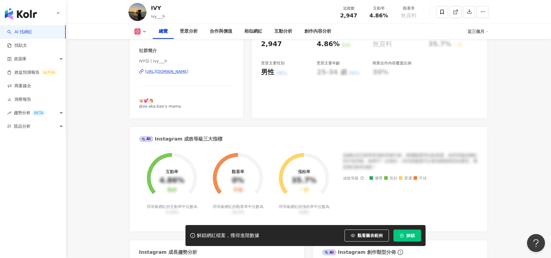
click at [189, 73] on div "https://www.instagram.com/ivy___h/" at bounding box center [167, 71] width 44 height 5
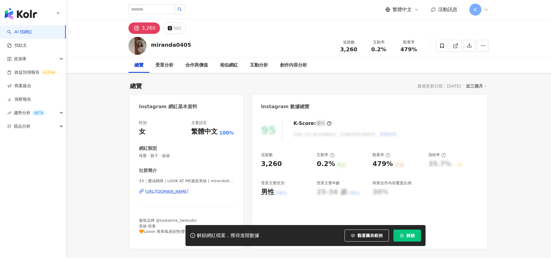
click at [189, 191] on div "https://www.instagram.com/miranda0405/" at bounding box center [167, 191] width 44 height 5
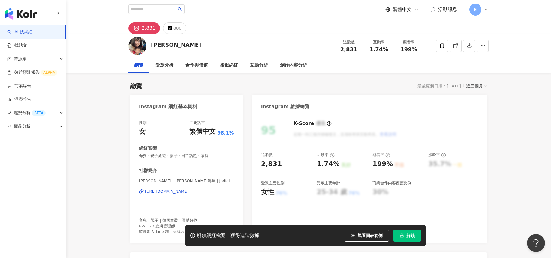
click at [189, 192] on div "https://www.instagram.com/jodielin017/" at bounding box center [167, 191] width 44 height 5
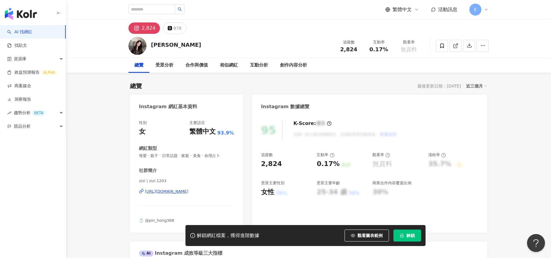
click at [189, 189] on div "https://www.instagram.com/zizi.1203/" at bounding box center [167, 191] width 44 height 5
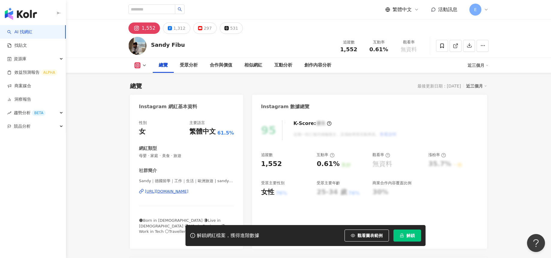
click at [189, 191] on div "https://www.instagram.com/sandyfibu/" at bounding box center [167, 191] width 44 height 5
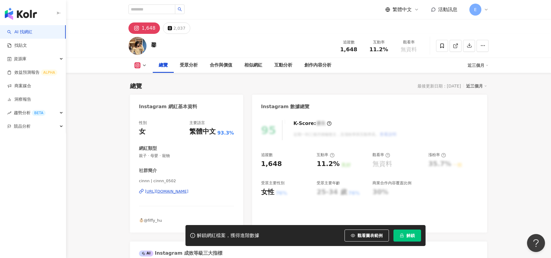
scroll to position [30, 0]
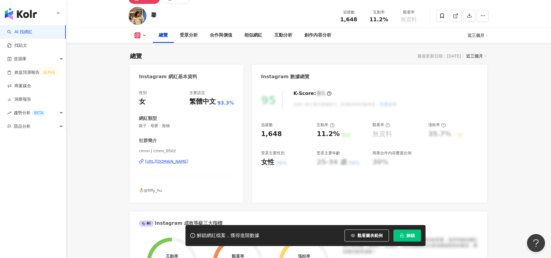
click at [189, 162] on div "https://www.instagram.com/cinnn_0502/" at bounding box center [167, 161] width 44 height 5
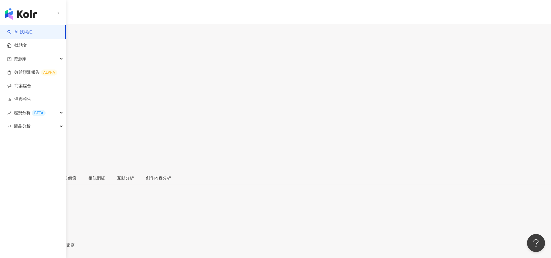
click at [53, 258] on div "https://www.instagram.com/susu.1118/" at bounding box center [29, 260] width 47 height 5
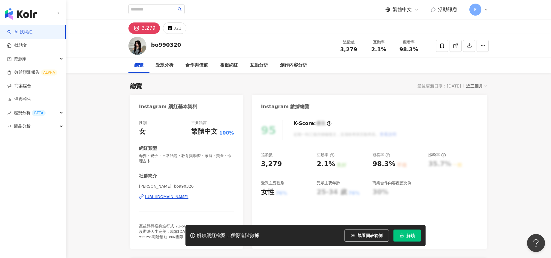
click at [189, 197] on div "https://www.instagram.com/bo990320/" at bounding box center [167, 197] width 44 height 5
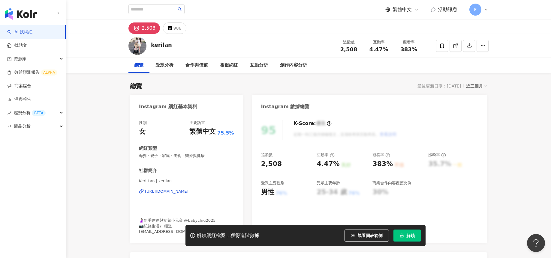
click at [189, 194] on div "https://www.instagram.com/kerilan/" at bounding box center [167, 191] width 44 height 5
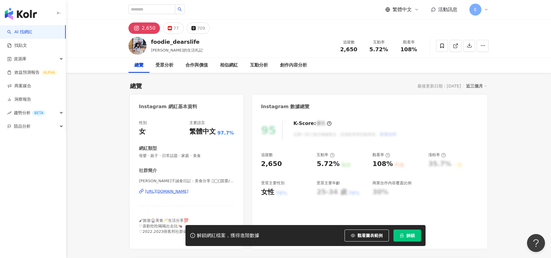
click at [189, 190] on div "https://www.instagram.com/foodie_dearslife/" at bounding box center [167, 191] width 44 height 5
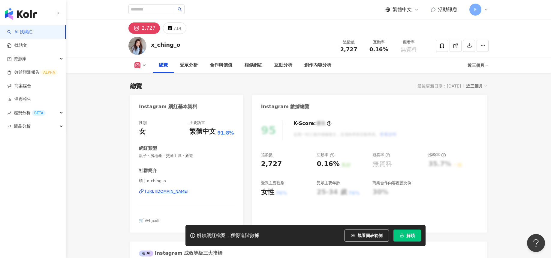
click at [189, 192] on div "https://www.instagram.com/x_ching_o/" at bounding box center [167, 191] width 44 height 5
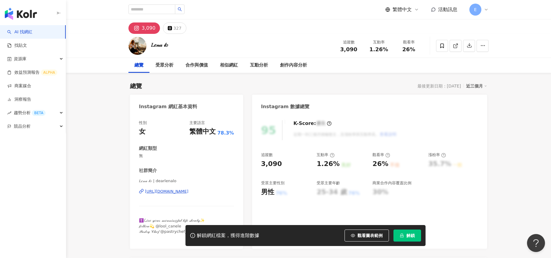
click at [180, 193] on div "https://www.instagram.com/dearlenalo/" at bounding box center [167, 191] width 44 height 5
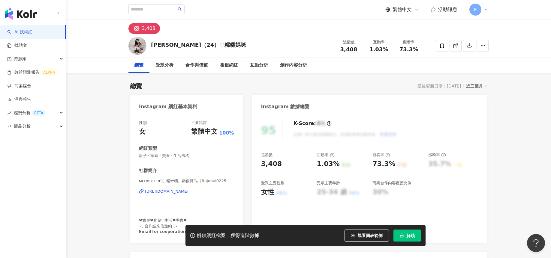
click at [171, 191] on div "https://www.instagram.com/linjuhui0225/" at bounding box center [167, 191] width 44 height 5
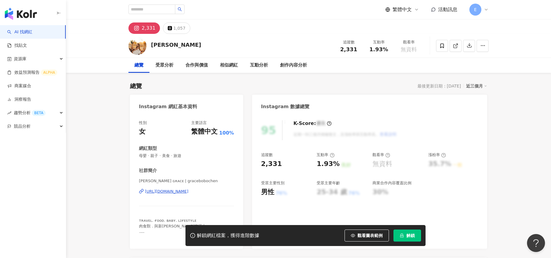
click at [188, 192] on div "https://www.instagram.com/gracebobochen/" at bounding box center [167, 191] width 44 height 5
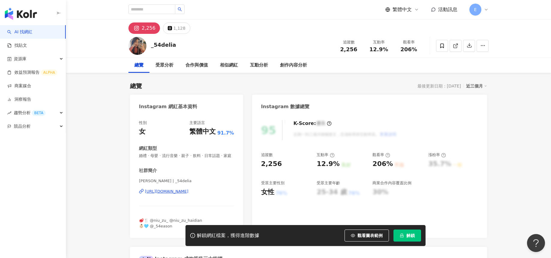
click at [189, 195] on div "https://www.instagram.com/_54delia/" at bounding box center [167, 191] width 44 height 5
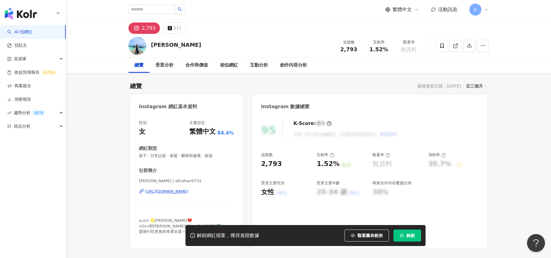
click at [189, 191] on div "https://www.instagram.com/alicehan0731/" at bounding box center [167, 191] width 44 height 5
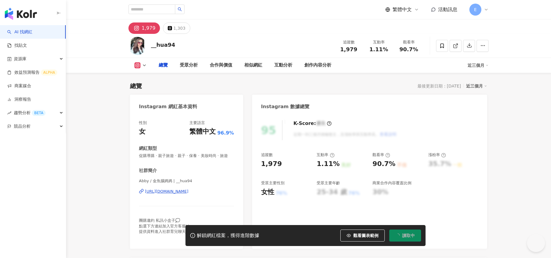
click at [189, 195] on div "https://www.instagram.com/__hua94/" at bounding box center [167, 191] width 44 height 5
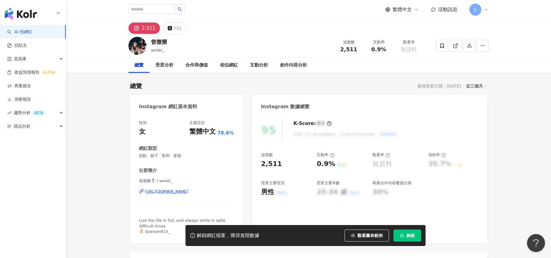
click at [186, 191] on div "https://www.instagram.com/weilei_/" at bounding box center [167, 191] width 44 height 5
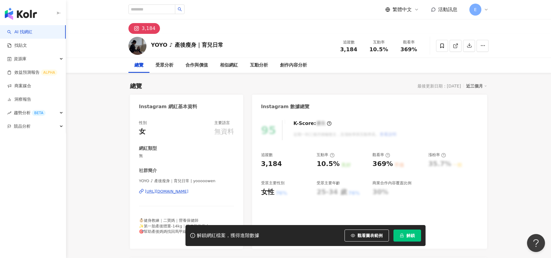
click at [181, 193] on div "https://www.instagram.com/yooooowen/" at bounding box center [167, 191] width 44 height 5
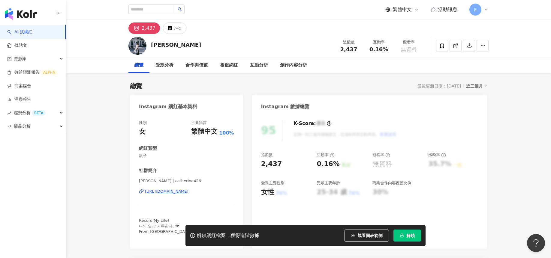
click at [189, 192] on div "[URL][DOMAIN_NAME]" at bounding box center [167, 191] width 44 height 5
